Goal: Transaction & Acquisition: Obtain resource

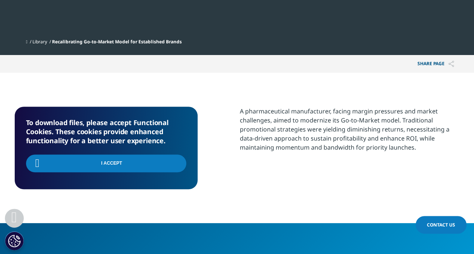
scroll to position [82, 445]
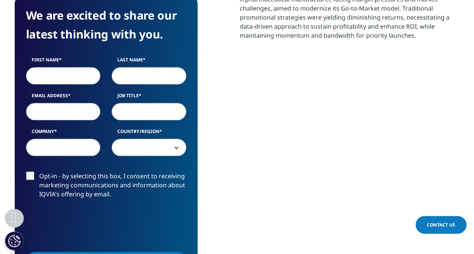
scroll to position [377, 0]
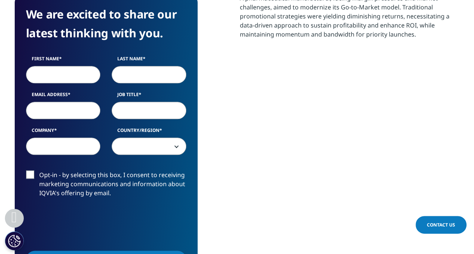
click at [69, 78] on input "First Name" at bounding box center [63, 74] width 75 height 17
type input "Frederic"
type input "Peyrard"
type input "peyrard.frederic@gmail.com"
type input "perso"
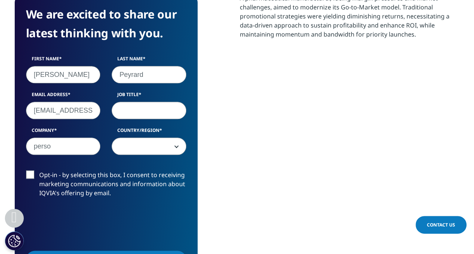
select select "Italy"
click at [444, 223] on span "Contact Us" at bounding box center [441, 225] width 28 height 6
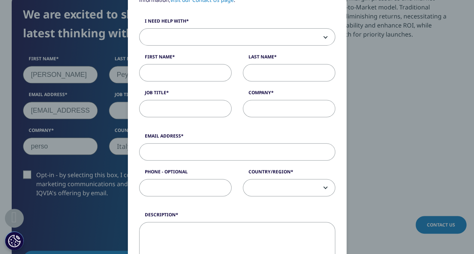
scroll to position [38, 0]
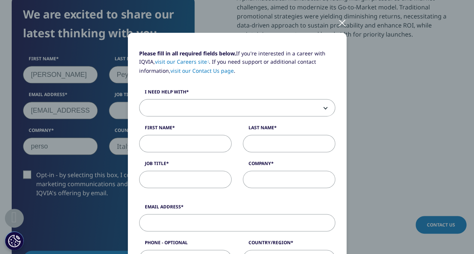
click at [338, 24] on div at bounding box center [342, 22] width 9 height 21
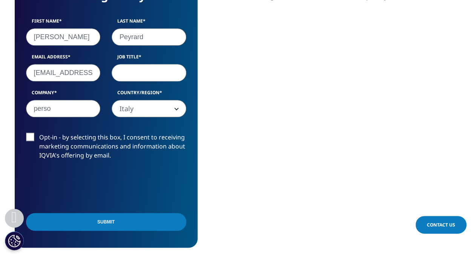
scroll to position [453, 0]
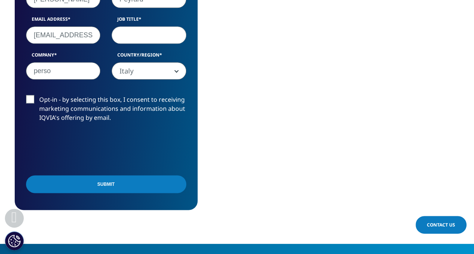
click at [119, 186] on input "Submit" at bounding box center [106, 184] width 160 height 18
type input "dir"
click at [213, 121] on div "We are excited to share our latest thinking with you. First Name Frederic Last …" at bounding box center [237, 64] width 445 height 292
click at [101, 180] on input "Submit" at bounding box center [106, 184] width 160 height 18
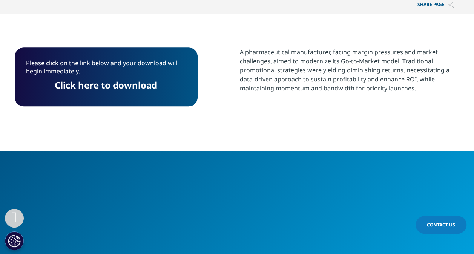
scroll to position [307, 0]
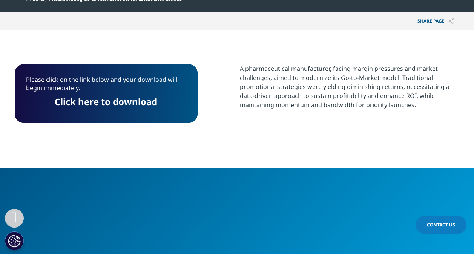
click at [117, 102] on link "Click here to download" at bounding box center [106, 101] width 103 height 12
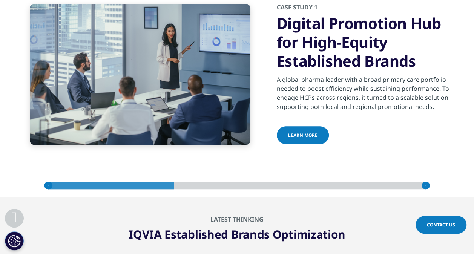
click at [299, 134] on span "Learn more" at bounding box center [302, 135] width 29 height 6
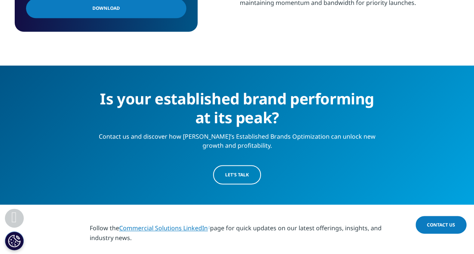
scroll to position [415, 0]
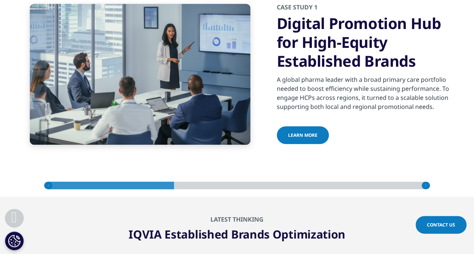
click at [429, 185] on icon at bounding box center [426, 186] width 8 height 8
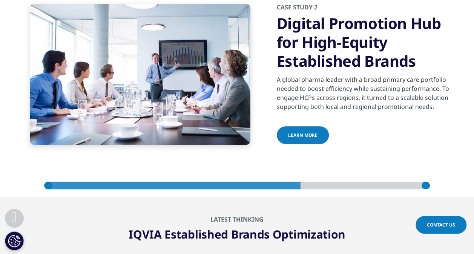
click at [292, 134] on span "Learn more" at bounding box center [302, 135] width 29 height 6
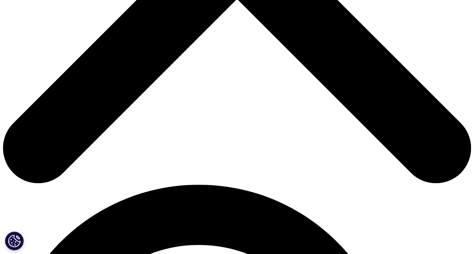
scroll to position [302, 0]
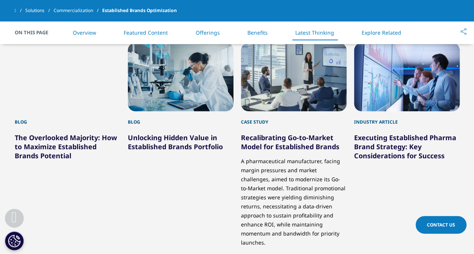
scroll to position [1834, 0]
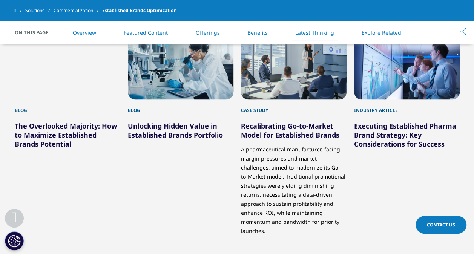
click at [376, 133] on link "Executing Established Pharma Brand Strategy: Key Considerations for Success" at bounding box center [405, 134] width 102 height 27
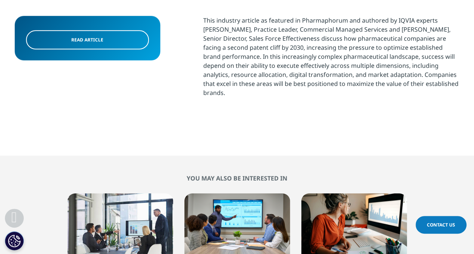
scroll to position [302, 0]
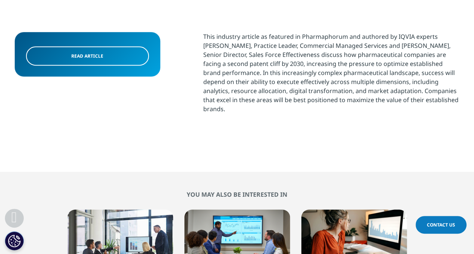
click at [78, 58] on span "Read article" at bounding box center [87, 56] width 32 height 6
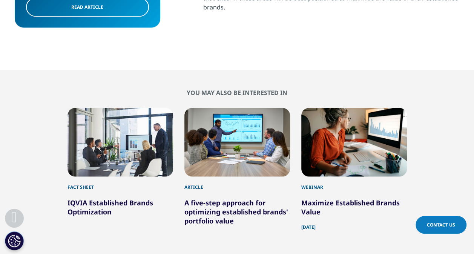
scroll to position [415, 0]
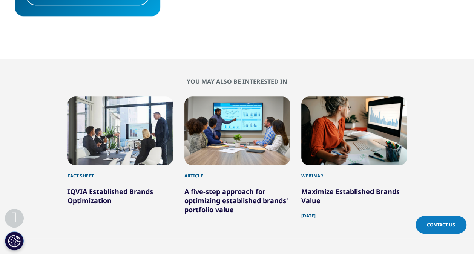
click at [216, 191] on link "A five-step approach for optimizing established brands' portfolio value" at bounding box center [236, 200] width 104 height 27
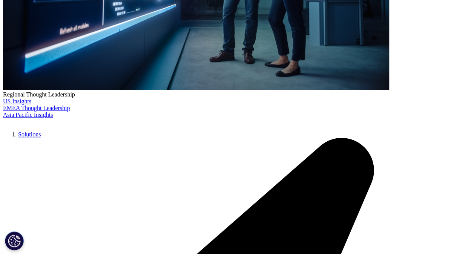
scroll to position [302, 0]
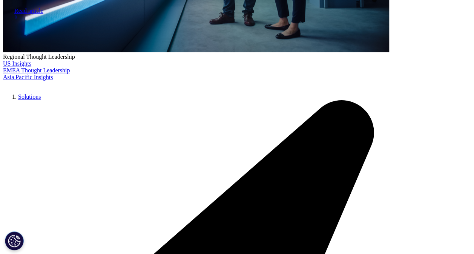
click at [43, 14] on span "Read article" at bounding box center [28, 11] width 29 height 6
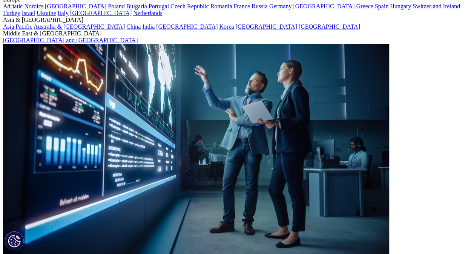
scroll to position [0, 0]
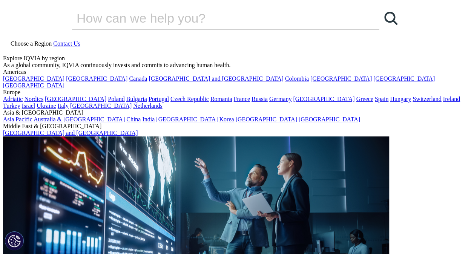
click at [9, 47] on icon at bounding box center [6, 50] width 6 height 6
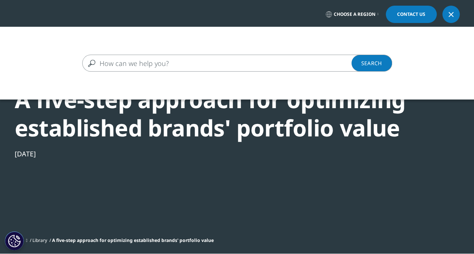
click at [199, 64] on input "Search" at bounding box center [226, 63] width 288 height 17
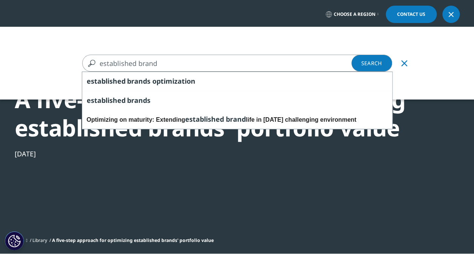
type input "established brand"
click at [372, 60] on link "Search Loading" at bounding box center [372, 63] width 41 height 17
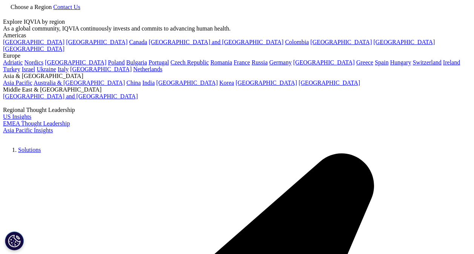
type input "established brand"
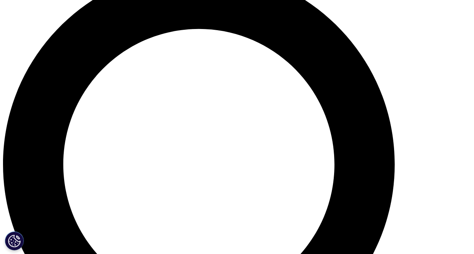
scroll to position [528, 0]
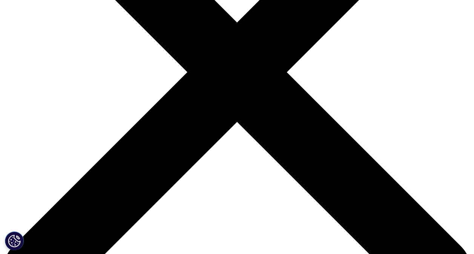
scroll to position [189, 0]
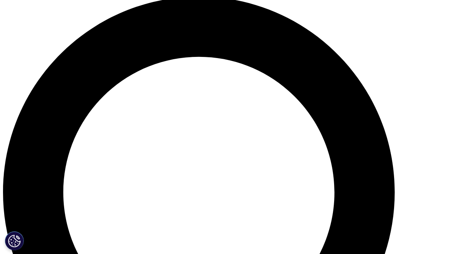
scroll to position [468, 0]
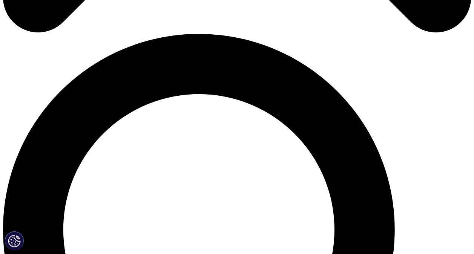
scroll to position [402, 0]
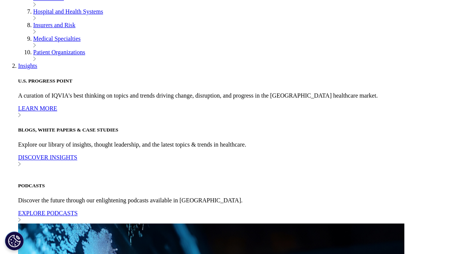
scroll to position [302, 0]
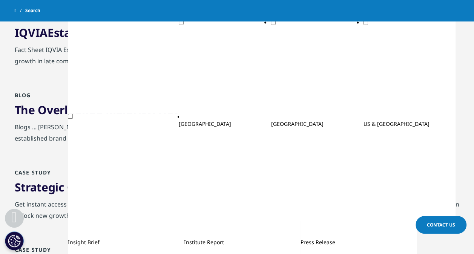
scroll to position [622, 0]
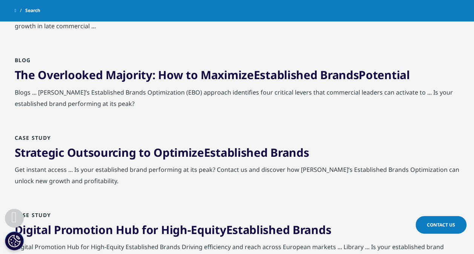
click at [89, 78] on link "The Overlooked Majority: How to Maximize Established Brands Potential" at bounding box center [212, 74] width 395 height 15
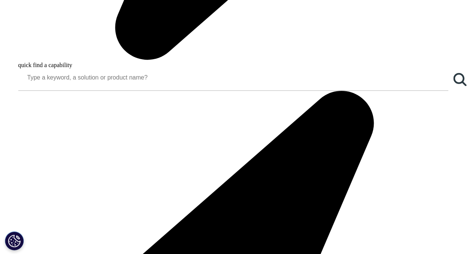
scroll to position [671, 0]
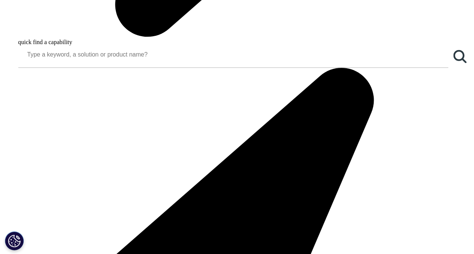
drag, startPoint x: 88, startPoint y: 54, endPoint x: 254, endPoint y: 65, distance: 166.3
drag, startPoint x: 254, startPoint y: 65, endPoint x: 229, endPoint y: 43, distance: 33.4
copy div "Lo i dolors ametc adipiscing elits doeius tem incididun, utlabo etdoloremagnaa …"
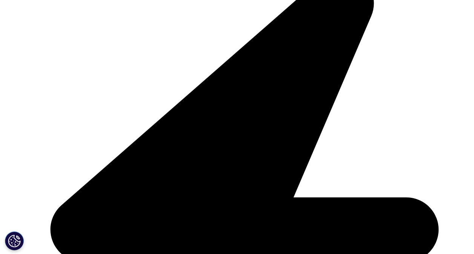
scroll to position [822, 0]
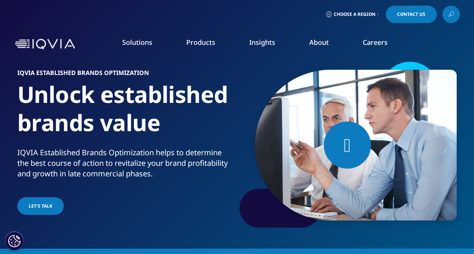
click at [452, 11] on icon at bounding box center [451, 14] width 6 height 10
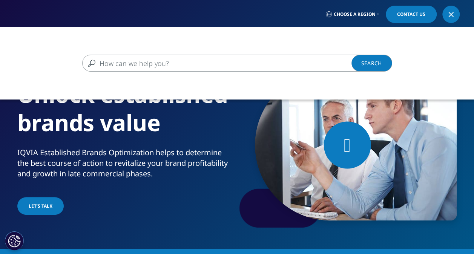
click at [203, 63] on input "Search" at bounding box center [226, 63] width 288 height 17
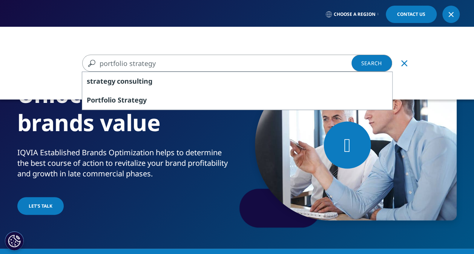
type input "portfolio strategy"
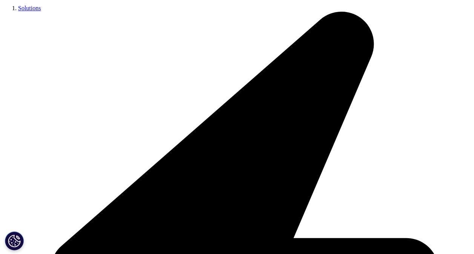
scroll to position [189, 0]
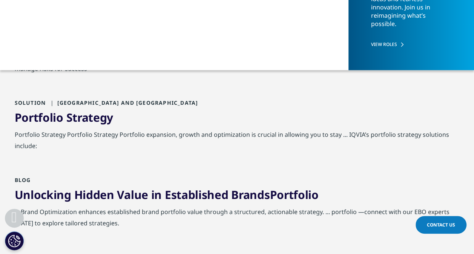
click at [83, 41] on span "Strategy" at bounding box center [89, 39] width 47 height 15
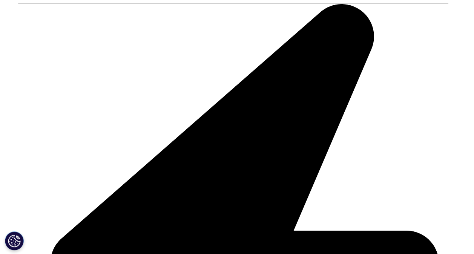
scroll to position [725, 0]
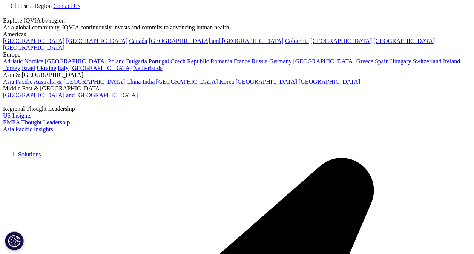
scroll to position [0, 0]
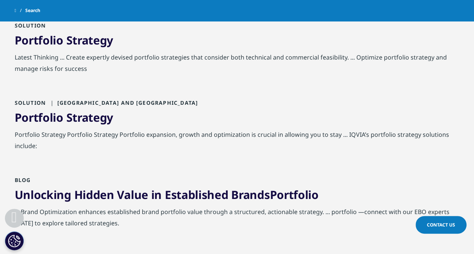
click at [66, 117] on span "Strategy" at bounding box center [89, 117] width 47 height 15
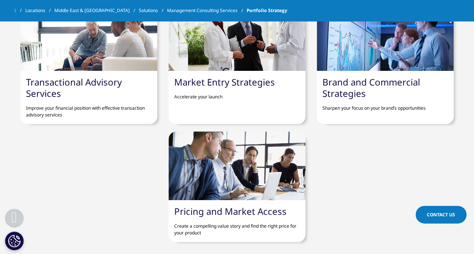
scroll to position [603, 0]
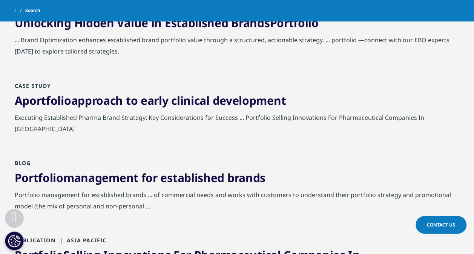
scroll to position [377, 0]
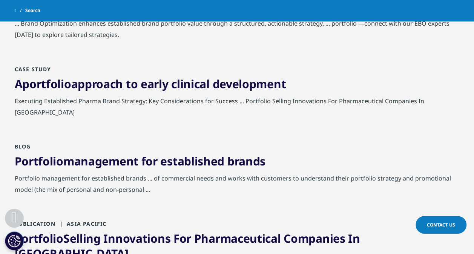
click at [32, 85] on span "portfolio" at bounding box center [46, 83] width 49 height 15
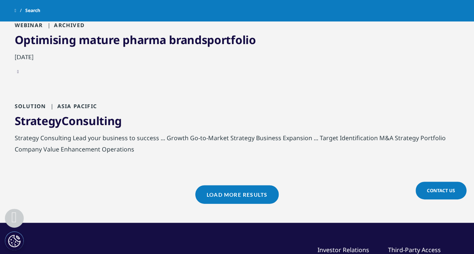
scroll to position [830, 0]
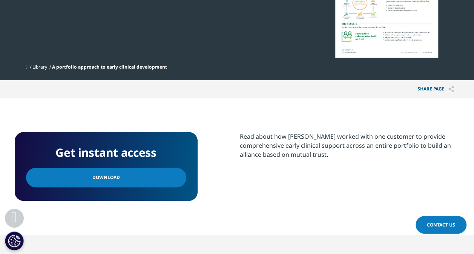
scroll to position [189, 0]
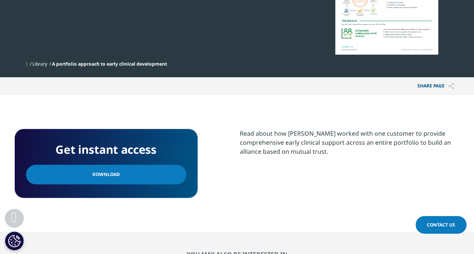
click at [105, 177] on span "Download" at bounding box center [106, 174] width 28 height 8
